Goal: Information Seeking & Learning: Learn about a topic

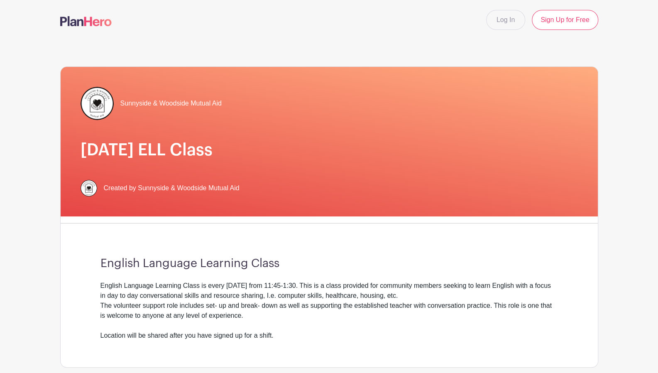
click at [91, 21] on img at bounding box center [85, 21] width 51 height 10
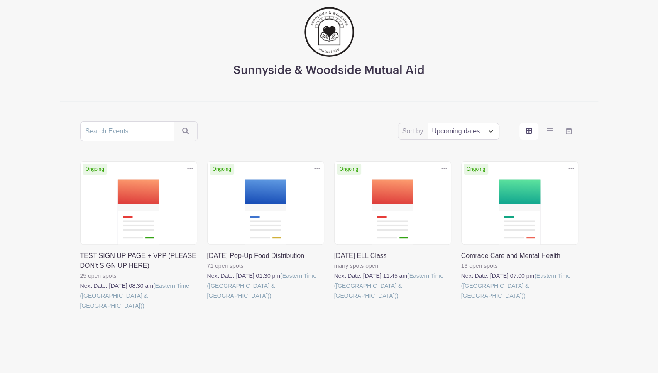
scroll to position [55, 0]
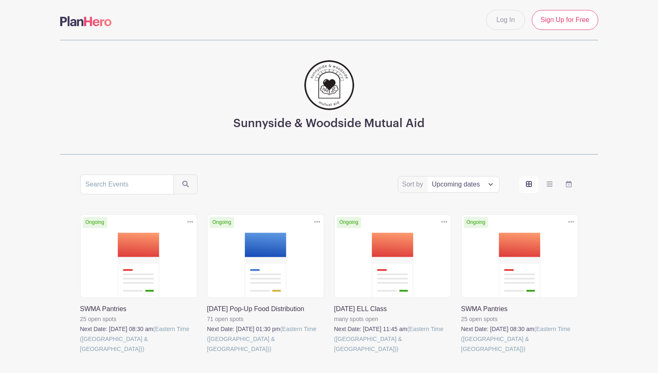
scroll to position [55, 0]
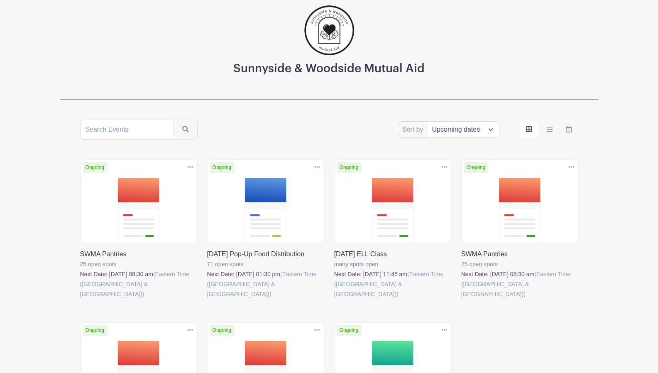
click at [32, 219] on main "Log In Sign Up for Free Sunnyside & Woodside Mutual Aid Sort by Title Recently …" at bounding box center [329, 241] width 658 height 592
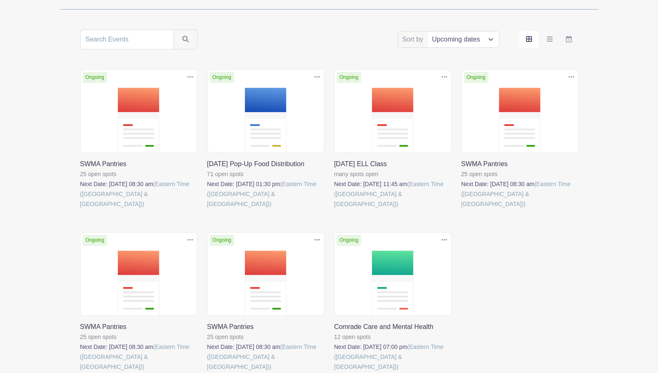
scroll to position [145, 0]
click at [461, 209] on link at bounding box center [461, 209] width 0 height 0
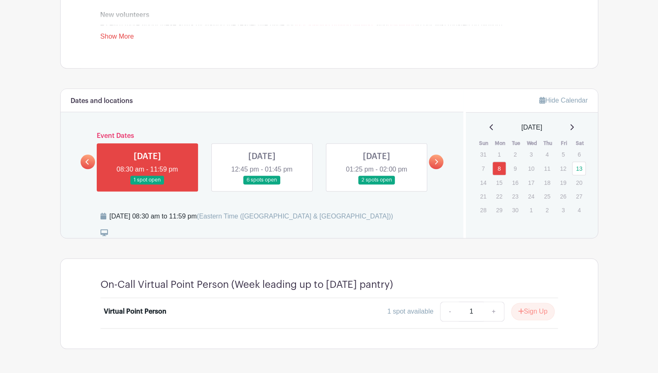
scroll to position [368, 0]
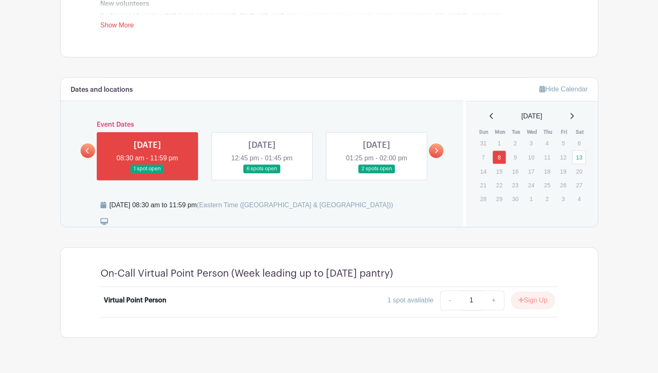
click at [262, 173] on link at bounding box center [262, 173] width 0 height 0
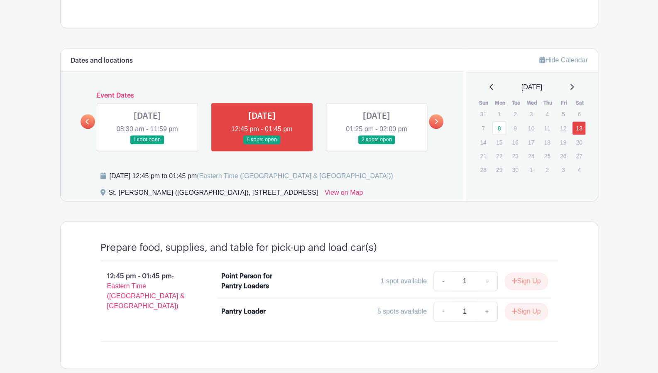
scroll to position [407, 0]
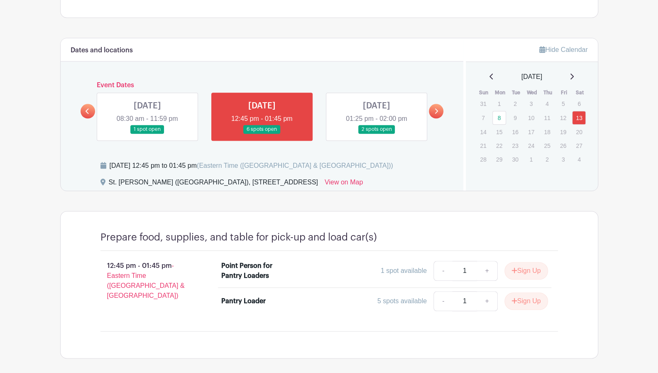
click at [377, 134] on link at bounding box center [377, 134] width 0 height 0
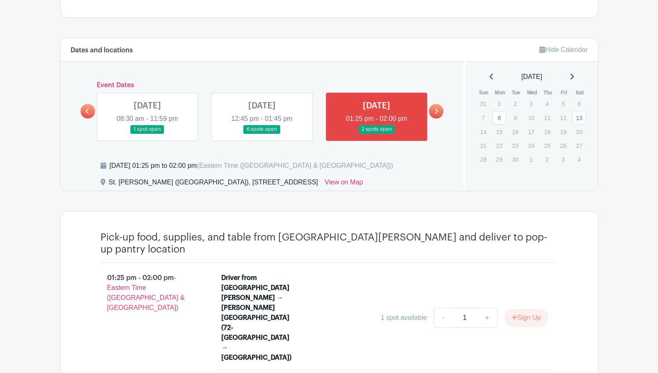
click at [434, 105] on link at bounding box center [436, 111] width 15 height 15
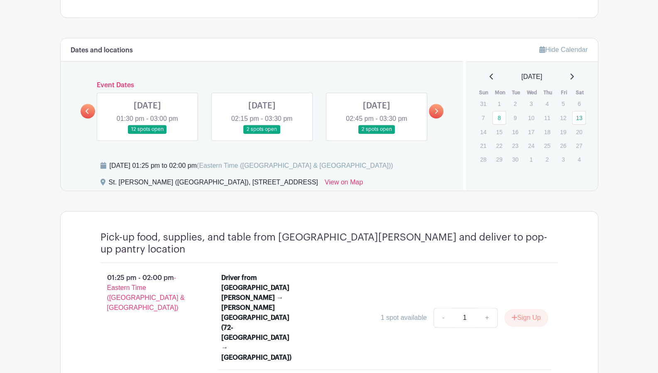
click at [147, 134] on link at bounding box center [147, 134] width 0 height 0
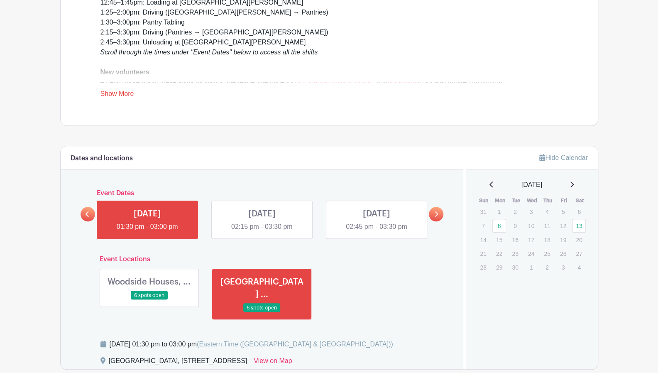
scroll to position [316, 0]
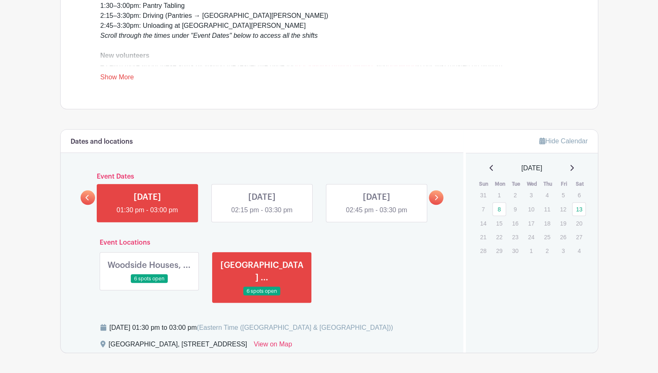
click at [149, 283] on link at bounding box center [149, 283] width 0 height 0
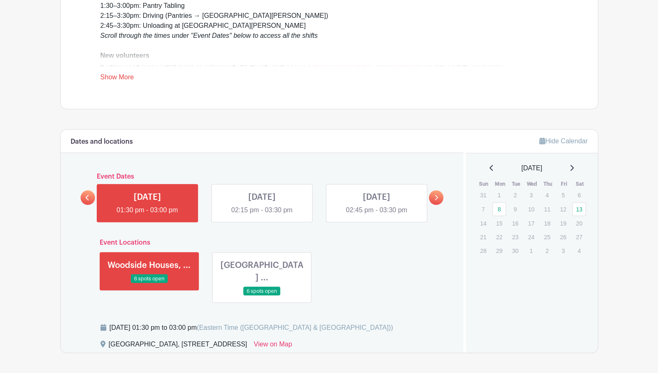
drag, startPoint x: 663, startPoint y: 195, endPoint x: 614, endPoint y: 60, distance: 143.2
click at [614, 60] on main "Log In Sign Up for Free Sunnyside & Woodside Mutual Aid SWMA Pantries Created b…" at bounding box center [329, 154] width 658 height 941
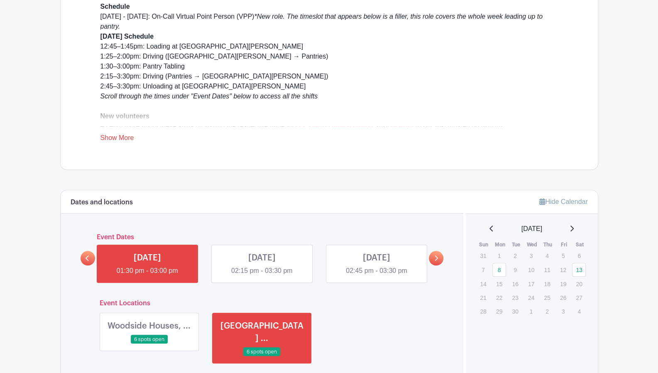
scroll to position [316, 0]
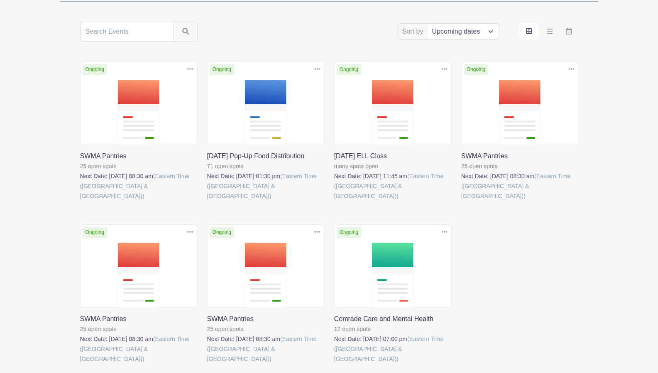
scroll to position [145, 0]
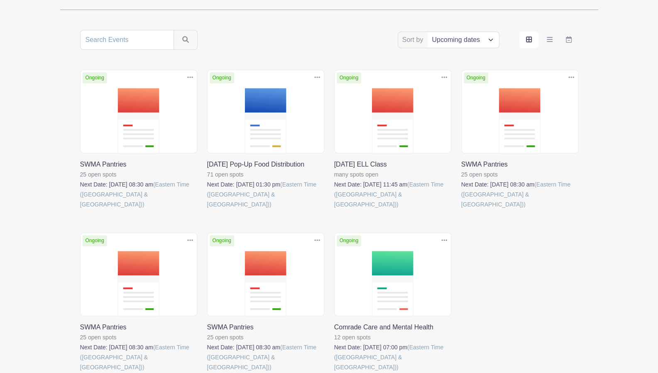
click at [334, 209] on link at bounding box center [334, 209] width 0 height 0
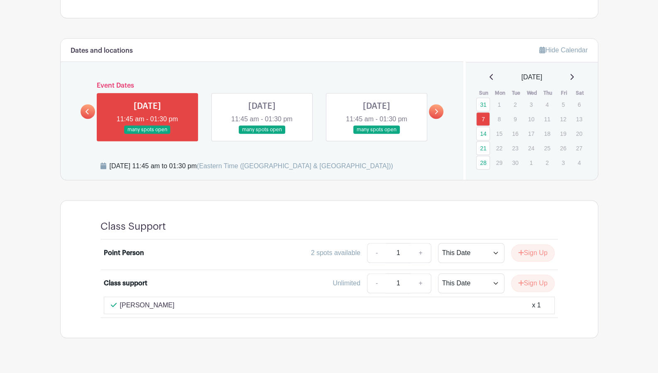
scroll to position [363, 0]
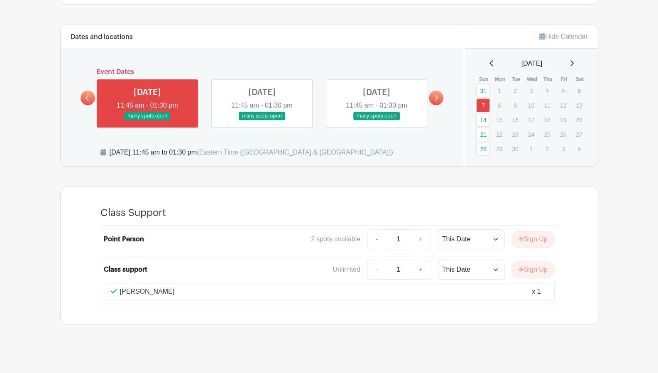
click at [269, 170] on turbo-frame "Dates and locations Event Dates SUN Jul 13, 2025 11:45 am - 01:30 pm many spots…" at bounding box center [329, 175] width 538 height 300
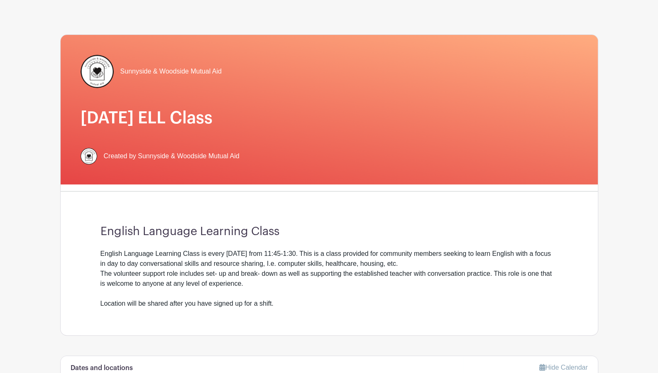
scroll to position [0, 0]
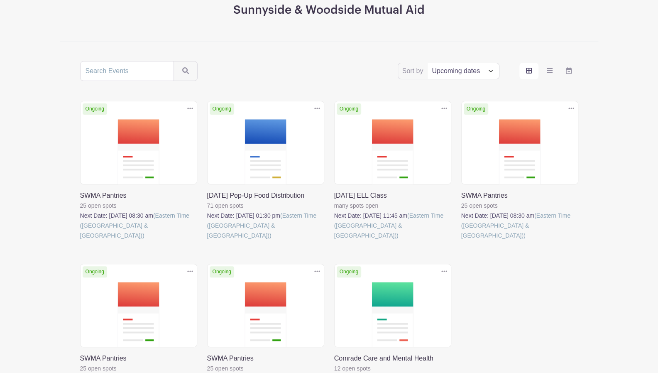
scroll to position [145, 0]
